Goal: Transaction & Acquisition: Subscribe to service/newsletter

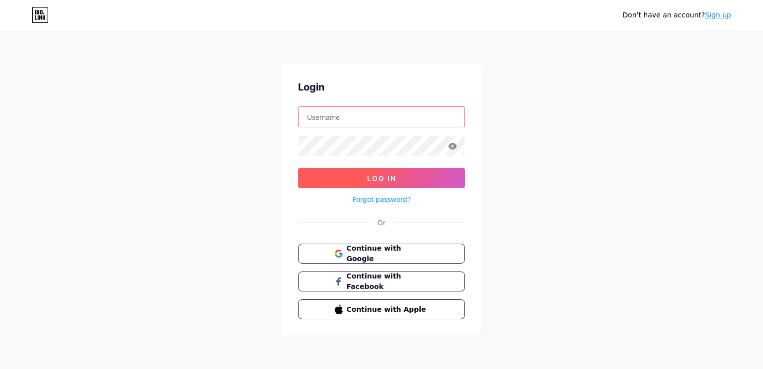
type input "[DOMAIN_NAME][EMAIL_ADDRESS][DOMAIN_NAME]"
click at [320, 174] on button "Log In" at bounding box center [381, 178] width 167 height 20
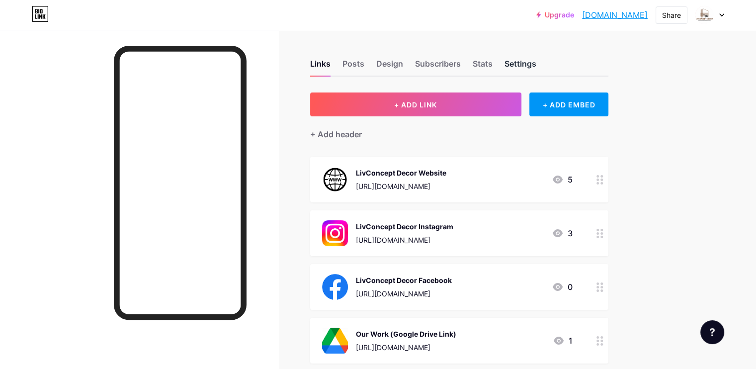
click at [536, 65] on div "Settings" at bounding box center [520, 67] width 32 height 18
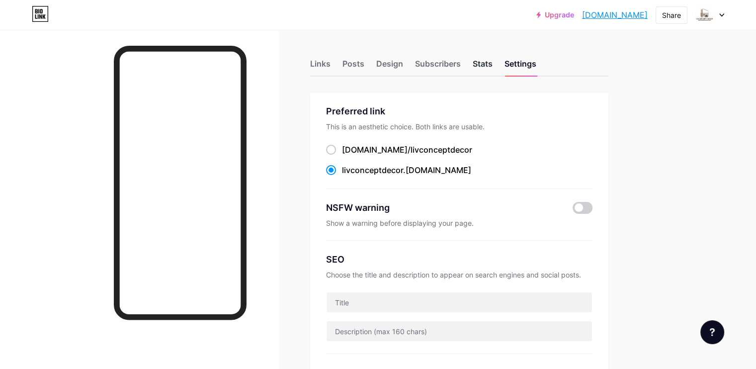
click at [492, 71] on div "Stats" at bounding box center [483, 67] width 20 height 18
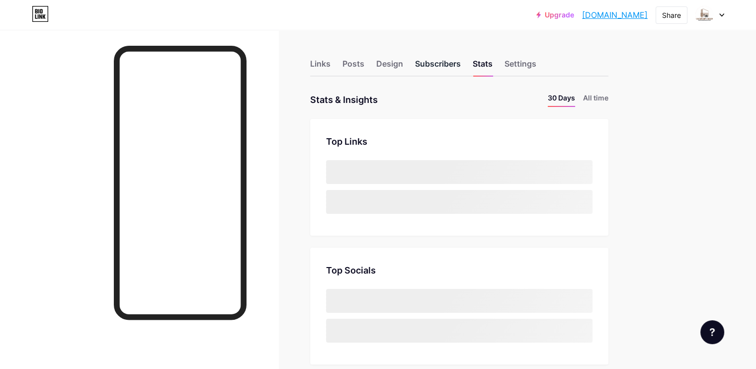
click at [461, 70] on div "Subscribers" at bounding box center [438, 67] width 46 height 18
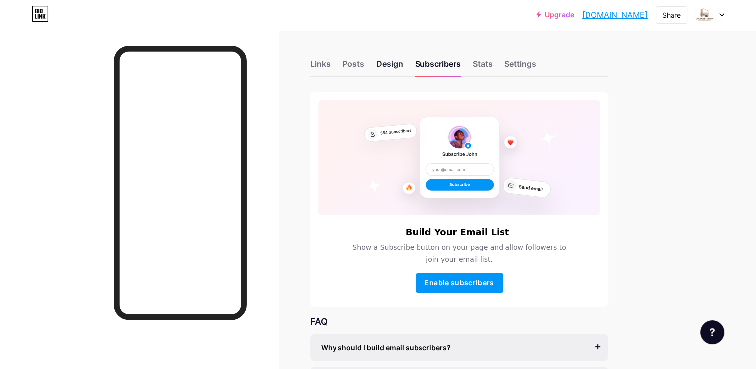
click at [403, 69] on div "Design" at bounding box center [389, 67] width 27 height 18
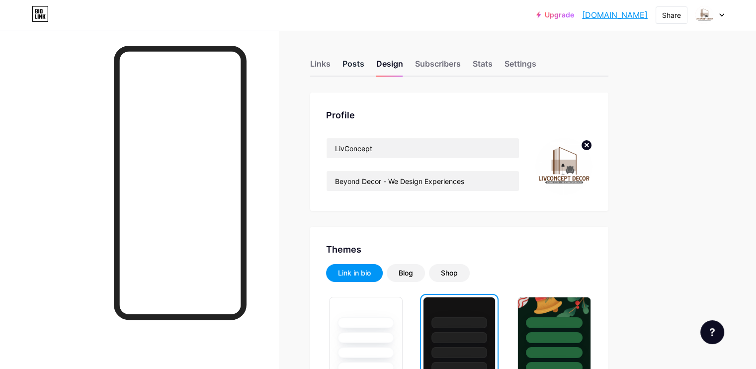
click at [364, 70] on div "Posts" at bounding box center [353, 67] width 22 height 18
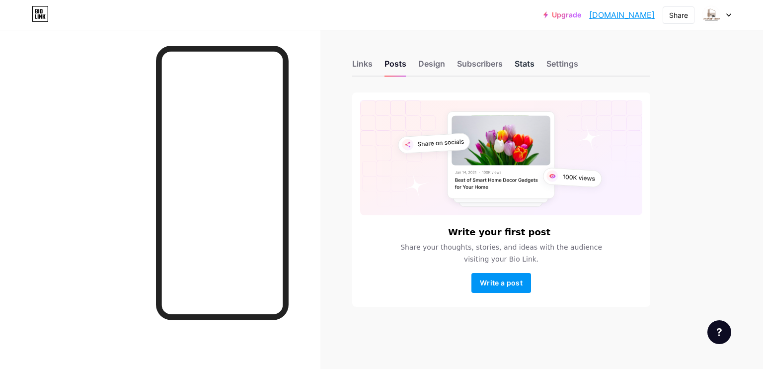
click at [531, 70] on div "Stats" at bounding box center [525, 67] width 20 height 18
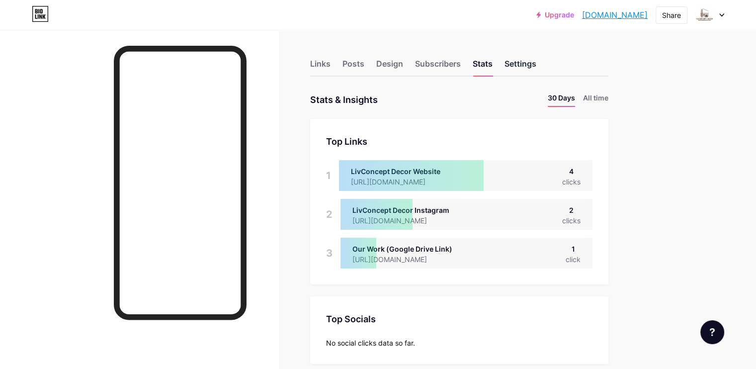
scroll to position [369, 755]
click at [536, 67] on div "Settings" at bounding box center [520, 67] width 32 height 18
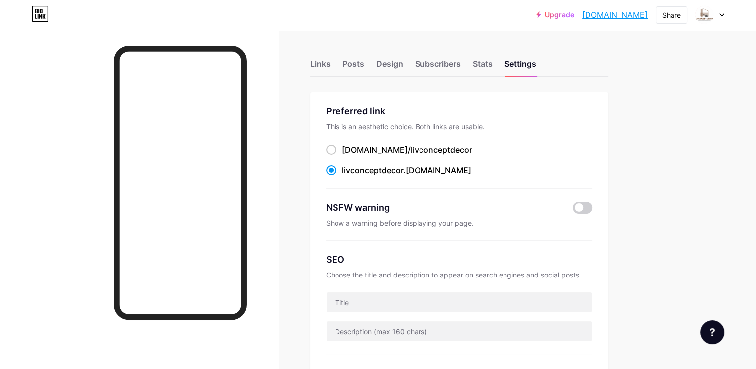
click at [541, 17] on link "Upgrade" at bounding box center [555, 15] width 38 height 8
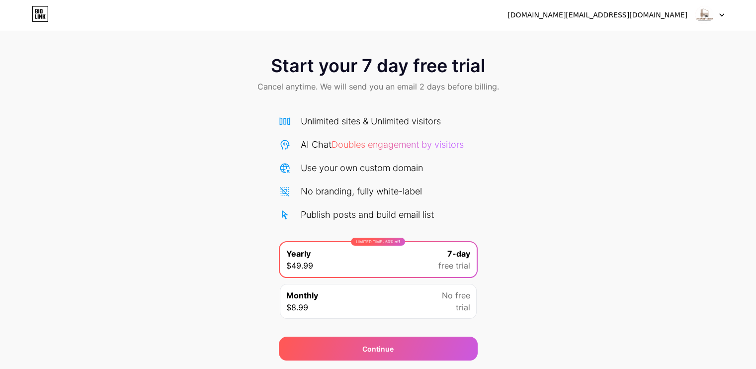
scroll to position [30, 0]
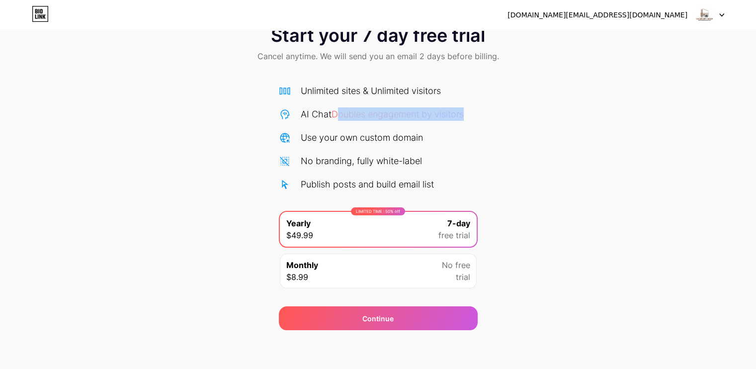
drag, startPoint x: 337, startPoint y: 109, endPoint x: 473, endPoint y: 110, distance: 135.6
click at [473, 110] on div "AI Chat Doubles engagement by visitors" at bounding box center [378, 113] width 199 height 13
click at [356, 91] on div "Unlimited sites & Unlimited visitors" at bounding box center [371, 90] width 140 height 13
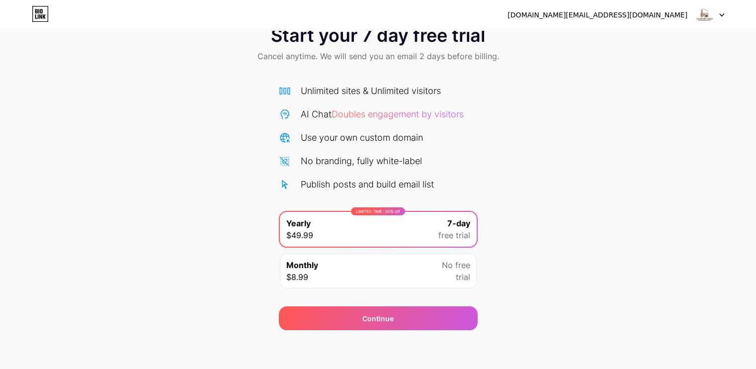
click at [352, 132] on div "Use your own custom domain" at bounding box center [362, 137] width 122 height 13
click at [347, 150] on div "Unlimited sites & Unlimited visitors AI Chat Doubles engagement by visitors Use…" at bounding box center [378, 137] width 199 height 107
click at [348, 162] on div "No branding, fully white-label" at bounding box center [361, 160] width 121 height 13
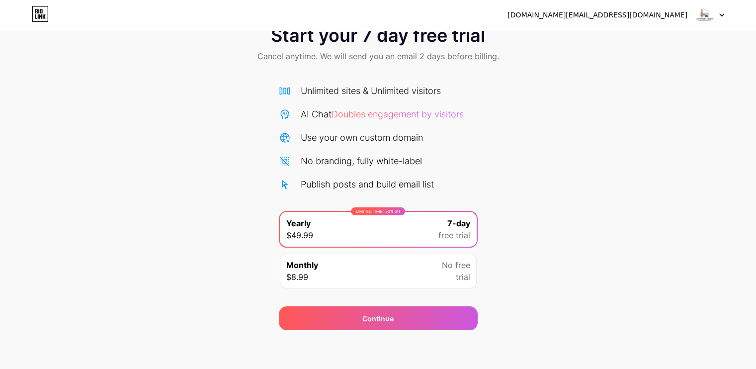
click at [346, 176] on div "Unlimited sites & Unlimited visitors AI Chat Doubles engagement by visitors Use…" at bounding box center [378, 137] width 199 height 107
click at [348, 176] on div "Unlimited sites & Unlimited visitors AI Chat Doubles engagement by visitors Use…" at bounding box center [378, 137] width 199 height 107
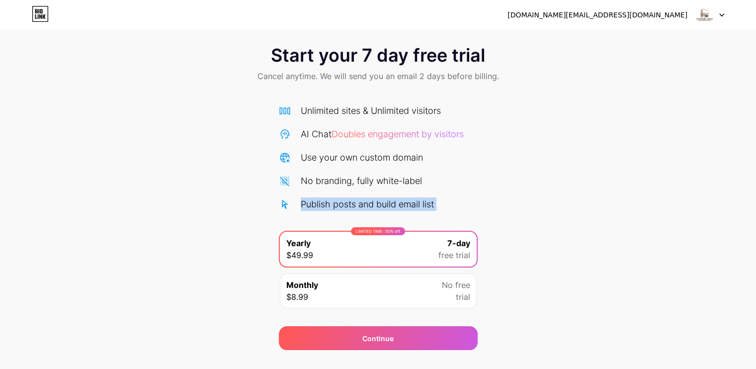
scroll to position [0, 0]
